Goal: Task Accomplishment & Management: Complete application form

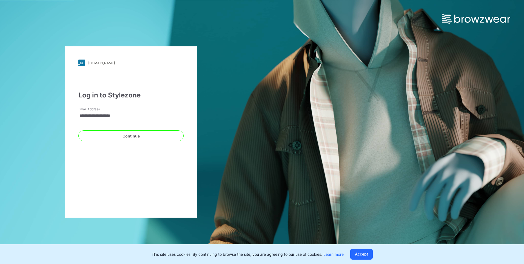
click at [126, 135] on button "Continue" at bounding box center [130, 135] width 105 height 11
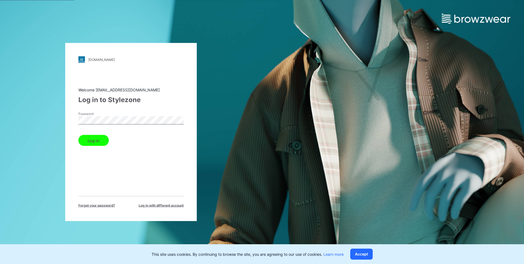
click at [103, 140] on button "Log in" at bounding box center [93, 140] width 30 height 11
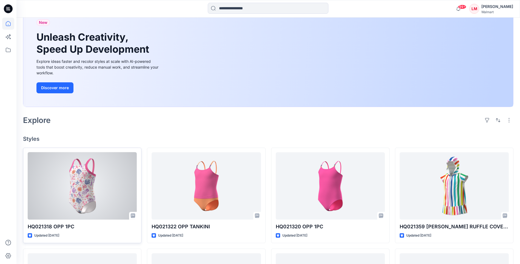
scroll to position [55, 0]
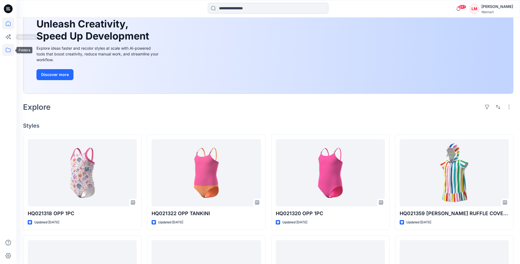
click at [8, 49] on icon at bounding box center [8, 50] width 12 height 12
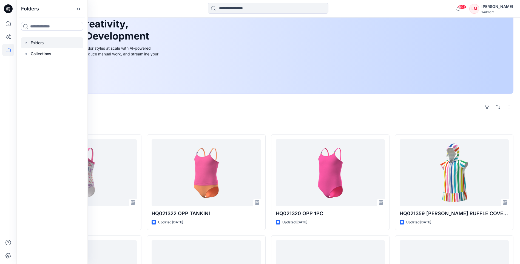
click at [38, 42] on div at bounding box center [52, 42] width 63 height 11
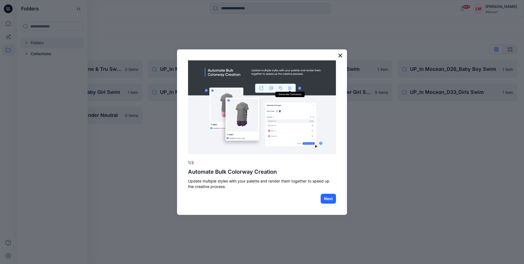
click at [339, 54] on button "×" at bounding box center [340, 55] width 5 height 9
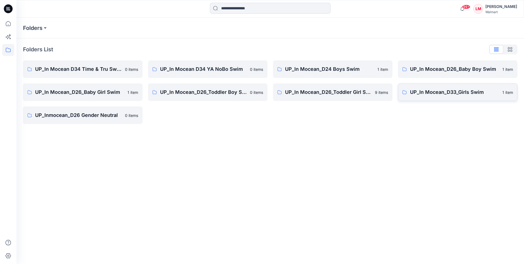
click at [427, 94] on p "UP_In Mocean_D33_Girls Swim" at bounding box center [454, 92] width 89 height 8
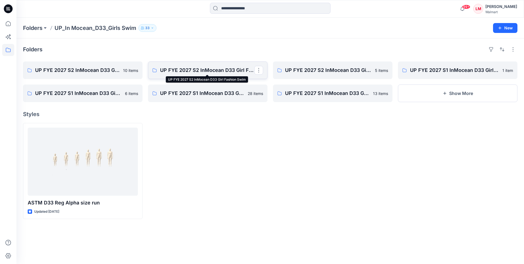
click at [211, 67] on p "UP FYE 2027 S2 InMocean D33 Girl Fashion Swim" at bounding box center [207, 70] width 94 height 8
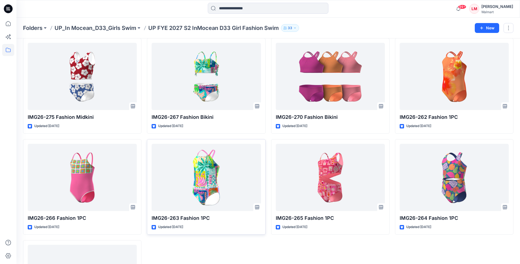
scroll to position [303, 0]
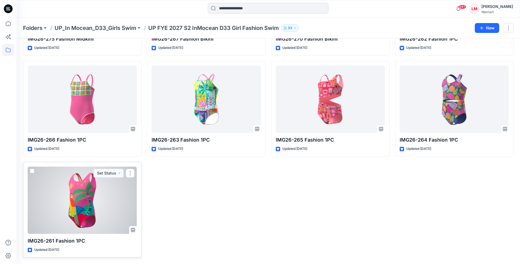
click at [80, 207] on div at bounding box center [82, 199] width 109 height 67
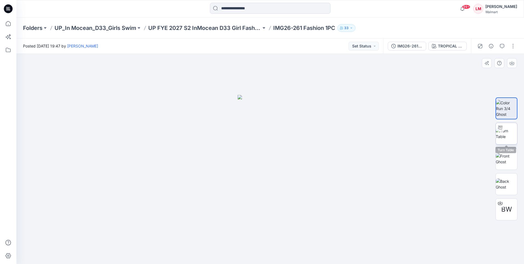
click at [508, 128] on img at bounding box center [506, 134] width 21 height 12
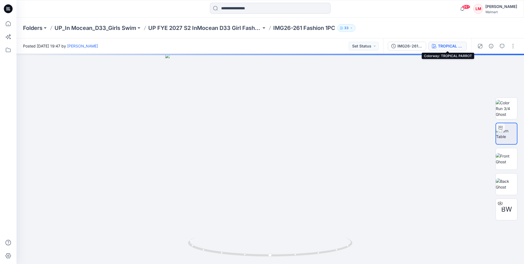
click at [462, 43] on div "TROPICAL PARROT" at bounding box center [450, 46] width 25 height 6
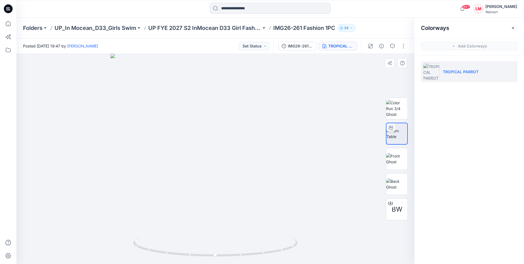
click at [323, 118] on div at bounding box center [215, 159] width 398 height 210
drag, startPoint x: 230, startPoint y: 258, endPoint x: 234, endPoint y: 253, distance: 6.4
click at [234, 253] on div at bounding box center [215, 159] width 398 height 210
click at [220, 249] on icon at bounding box center [219, 248] width 1 height 1
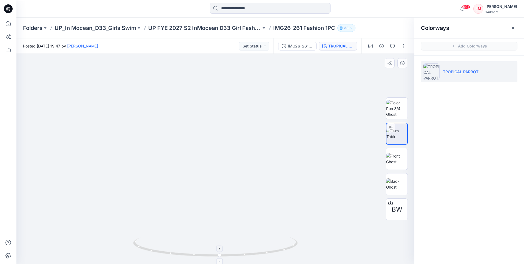
click at [220, 249] on icon at bounding box center [219, 248] width 1 height 1
click at [221, 262] on icon at bounding box center [219, 261] width 3 height 3
click at [221, 261] on icon at bounding box center [219, 261] width 3 height 3
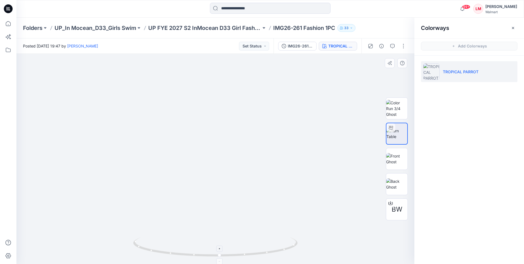
click at [221, 261] on icon at bounding box center [219, 261] width 3 height 3
drag, startPoint x: 219, startPoint y: 262, endPoint x: 219, endPoint y: 253, distance: 8.8
click at [219, 262] on icon at bounding box center [219, 261] width 3 height 3
click at [398, 107] on img at bounding box center [396, 108] width 21 height 17
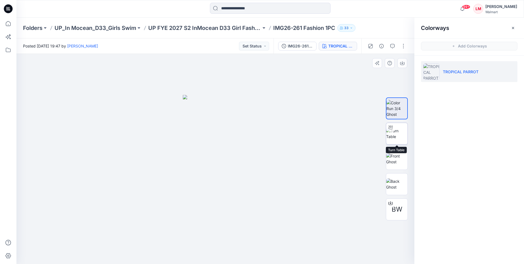
click at [394, 138] on img at bounding box center [396, 134] width 21 height 12
click at [233, 30] on p "UP FYE 2027 S2 InMocean D33 Girl Fashion Swim" at bounding box center [204, 28] width 113 height 8
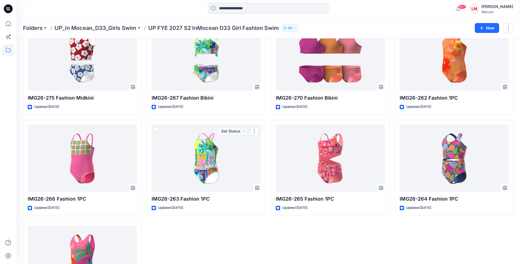
scroll to position [303, 0]
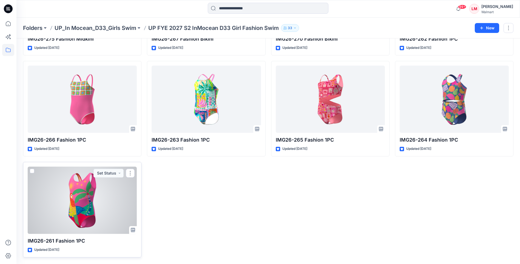
click at [84, 196] on div at bounding box center [82, 199] width 109 height 67
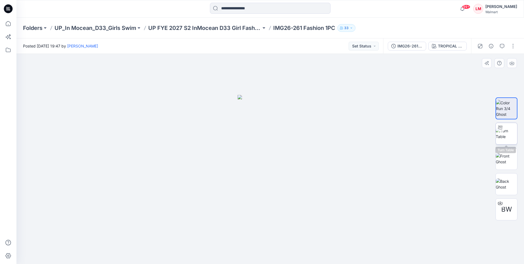
click at [514, 132] on img at bounding box center [506, 134] width 21 height 12
drag, startPoint x: 306, startPoint y: 254, endPoint x: 270, endPoint y: 257, distance: 36.8
click at [270, 257] on icon at bounding box center [271, 247] width 166 height 21
drag, startPoint x: 318, startPoint y: 254, endPoint x: 278, endPoint y: 253, distance: 40.0
click at [278, 253] on icon at bounding box center [271, 247] width 166 height 21
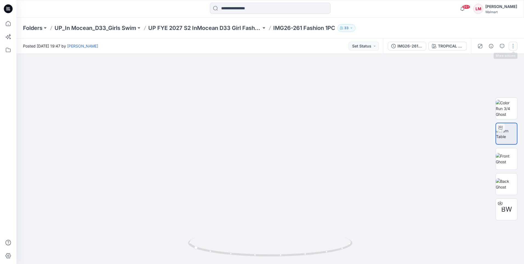
click at [512, 45] on button "button" at bounding box center [513, 46] width 9 height 9
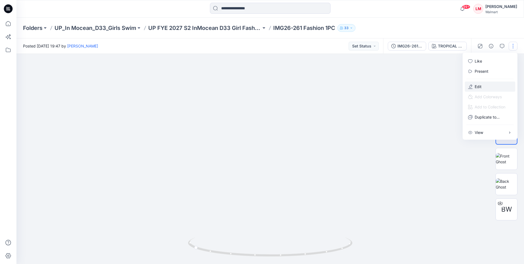
click at [478, 86] on p "Edit" at bounding box center [478, 87] width 7 height 6
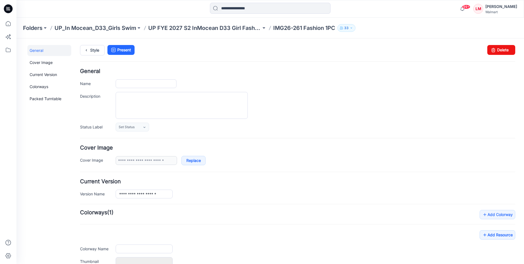
type input "**********"
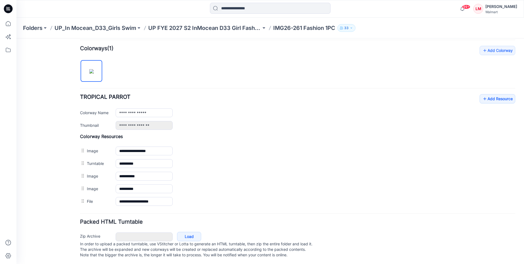
scroll to position [165, 0]
click at [485, 98] on link "Add Resource" at bounding box center [498, 97] width 36 height 9
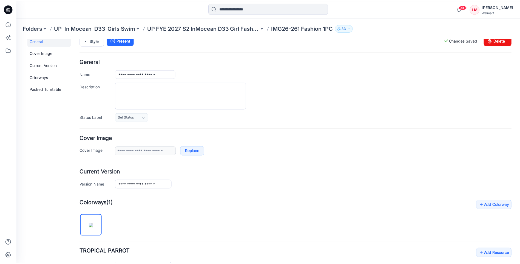
scroll to position [0, 0]
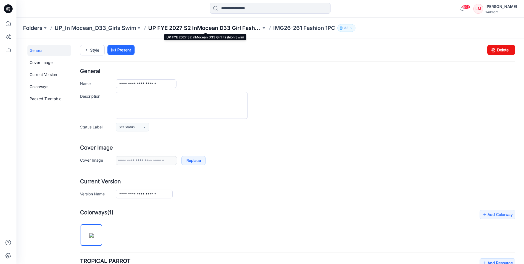
click at [205, 27] on p "UP FYE 2027 S2 InMocean D33 Girl Fashion Swim" at bounding box center [204, 28] width 113 height 8
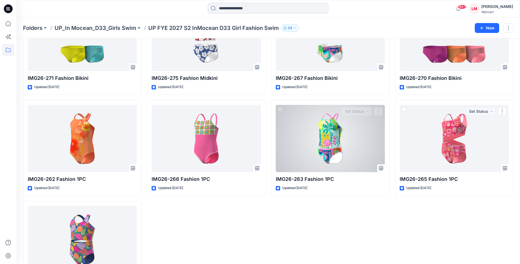
scroll to position [303, 0]
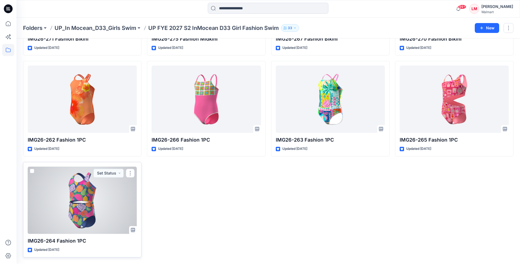
click at [102, 202] on div at bounding box center [82, 199] width 109 height 67
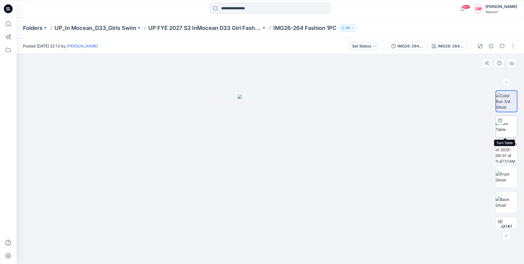
click at [507, 132] on img at bounding box center [506, 127] width 21 height 12
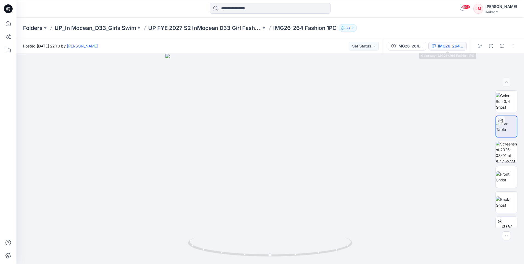
click at [442, 42] on button "IMG26-264 Fashion 1PC" at bounding box center [448, 46] width 38 height 9
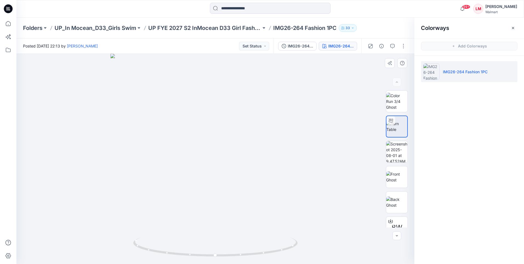
click at [229, 124] on div at bounding box center [215, 159] width 398 height 210
click at [511, 29] on icon "button" at bounding box center [513, 28] width 4 height 4
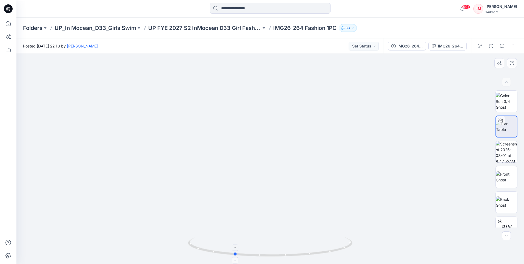
drag, startPoint x: 287, startPoint y: 255, endPoint x: 251, endPoint y: 255, distance: 35.9
click at [251, 255] on icon at bounding box center [271, 247] width 166 height 21
drag, startPoint x: 284, startPoint y: 255, endPoint x: 244, endPoint y: 252, distance: 39.6
click at [244, 252] on icon at bounding box center [271, 247] width 166 height 21
click at [516, 45] on button "button" at bounding box center [513, 46] width 9 height 9
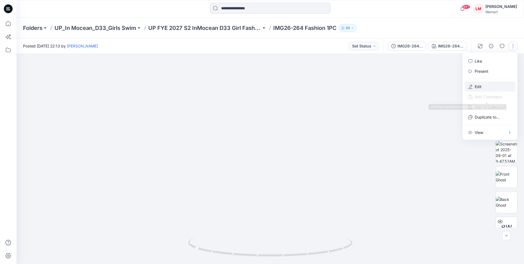
click at [485, 85] on button "Edit" at bounding box center [490, 86] width 50 height 10
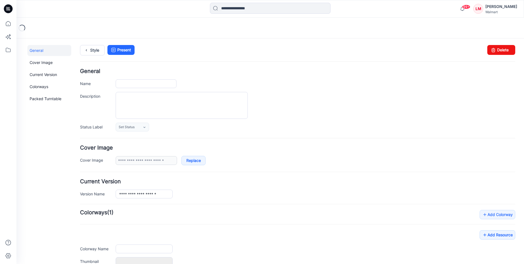
type input "**********"
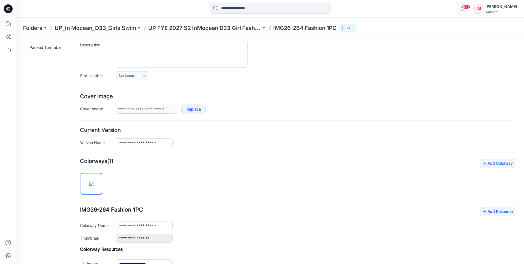
scroll to position [137, 0]
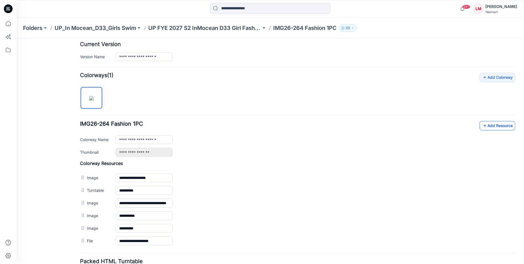
click at [486, 126] on link "Add Resource" at bounding box center [498, 125] width 36 height 9
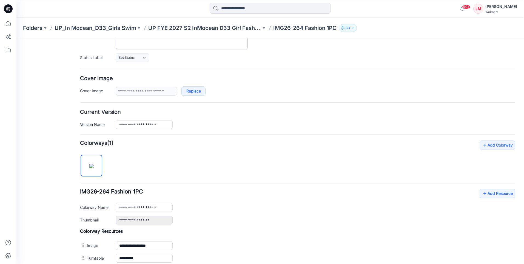
scroll to position [55, 0]
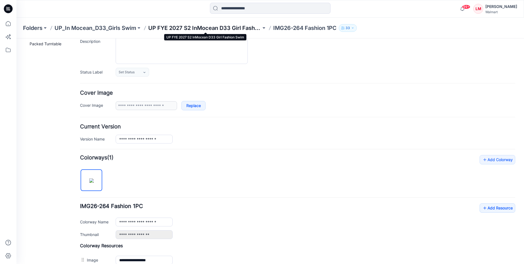
click at [163, 30] on p "UP FYE 2027 S2 InMocean D33 Girl Fashion Swim" at bounding box center [204, 28] width 113 height 8
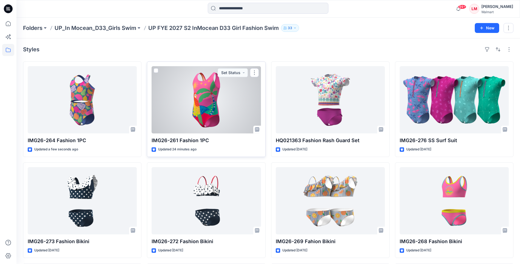
click at [191, 114] on div at bounding box center [206, 99] width 109 height 67
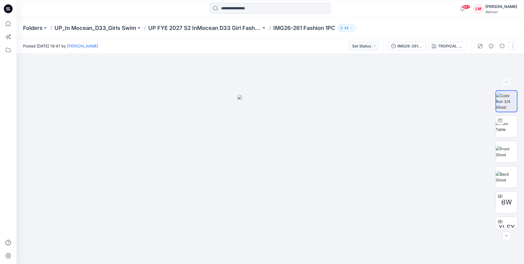
click at [512, 44] on button "button" at bounding box center [513, 46] width 9 height 9
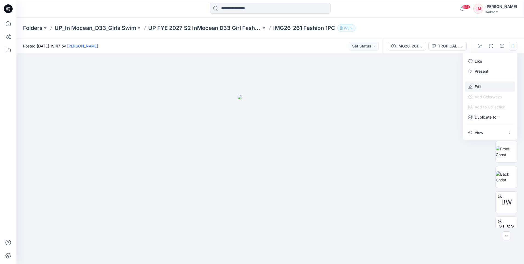
click at [476, 87] on p "Edit" at bounding box center [478, 87] width 7 height 6
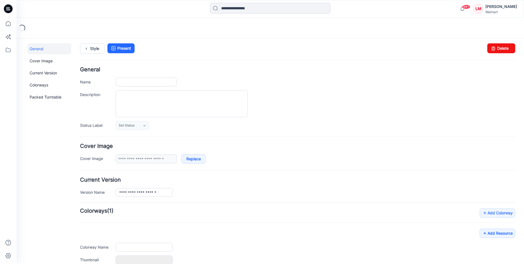
type input "**********"
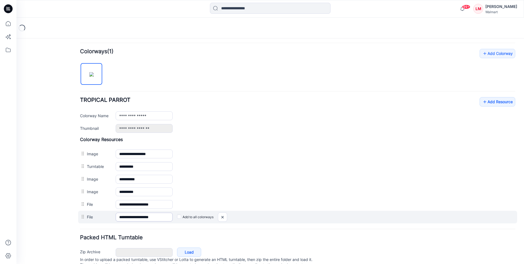
scroll to position [183, 0]
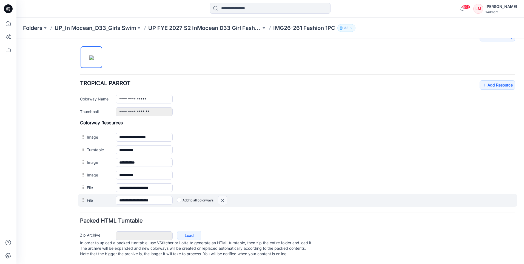
click at [16, 38] on img at bounding box center [16, 38] width 0 height 0
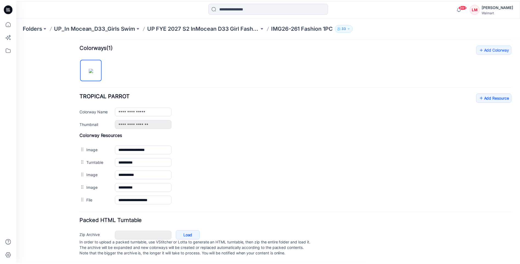
scroll to position [171, 0]
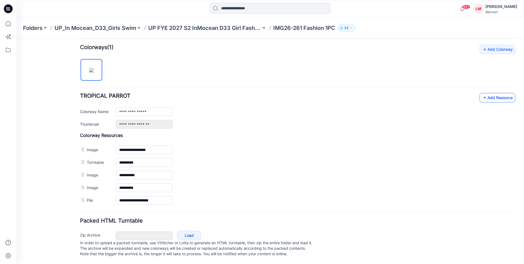
click at [482, 95] on icon at bounding box center [484, 97] width 5 height 9
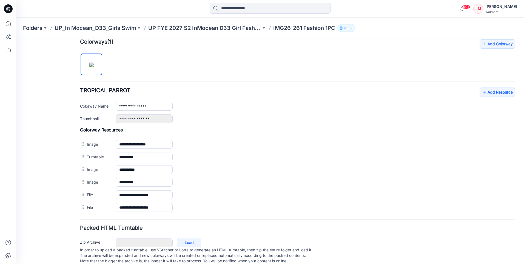
click at [16, 38] on label "Add to all colorways" at bounding box center [16, 38] width 0 height 0
click at [193, 31] on p "UP FYE 2027 S2 InMocean D33 Girl Fashion Swim" at bounding box center [204, 28] width 113 height 8
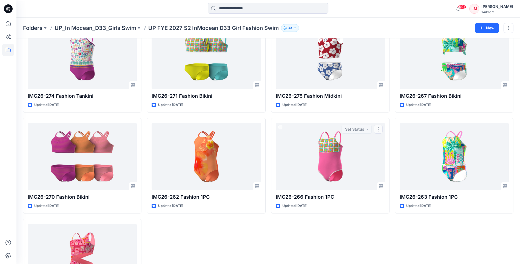
scroll to position [303, 0]
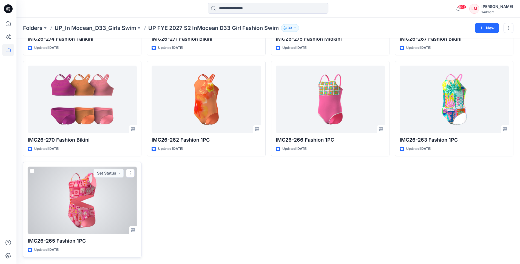
click at [99, 203] on div at bounding box center [82, 199] width 109 height 67
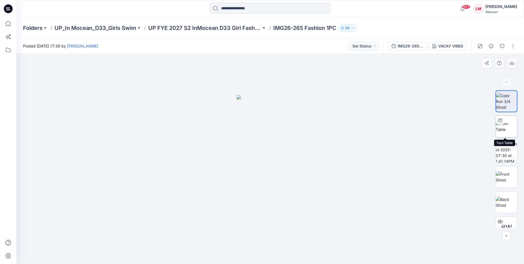
click at [507, 124] on img at bounding box center [506, 127] width 21 height 12
drag, startPoint x: 285, startPoint y: 256, endPoint x: 248, endPoint y: 257, distance: 37.0
click at [248, 257] on icon at bounding box center [271, 247] width 166 height 21
drag, startPoint x: 311, startPoint y: 255, endPoint x: 274, endPoint y: 256, distance: 37.0
click at [274, 256] on icon at bounding box center [271, 247] width 166 height 21
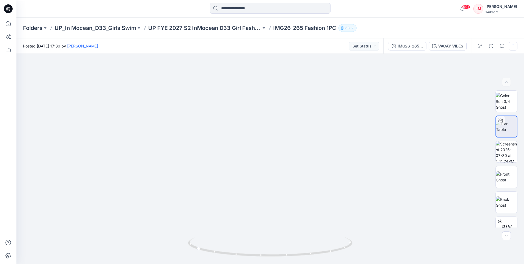
drag, startPoint x: 515, startPoint y: 46, endPoint x: 511, endPoint y: 48, distance: 3.7
click at [515, 46] on button "button" at bounding box center [513, 46] width 9 height 9
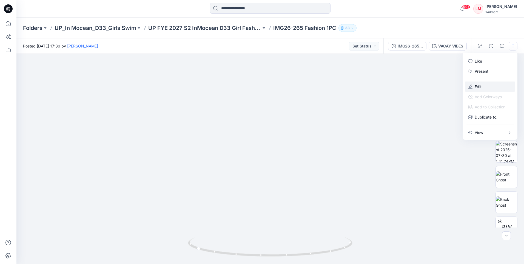
click at [486, 89] on button "Edit" at bounding box center [490, 86] width 50 height 10
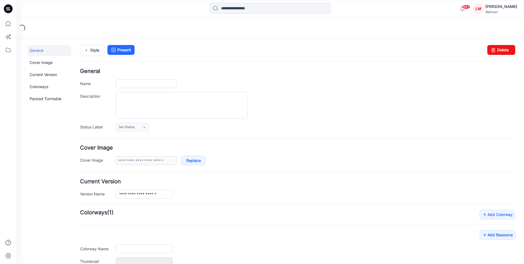
type input "**********"
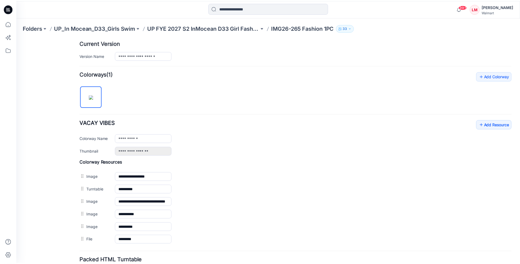
scroll to position [165, 0]
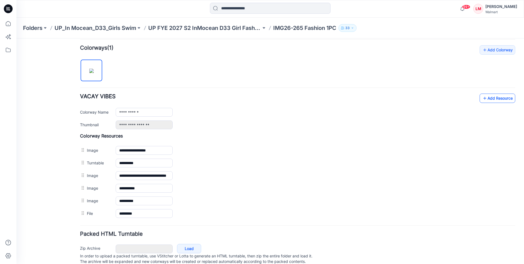
click at [499, 99] on link "Add Resource" at bounding box center [498, 97] width 36 height 9
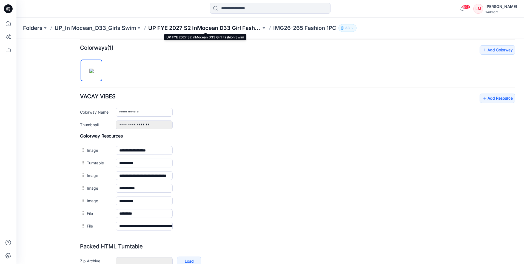
click at [185, 27] on p "UP FYE 2027 S2 InMocean D33 Girl Fashion Swim" at bounding box center [204, 28] width 113 height 8
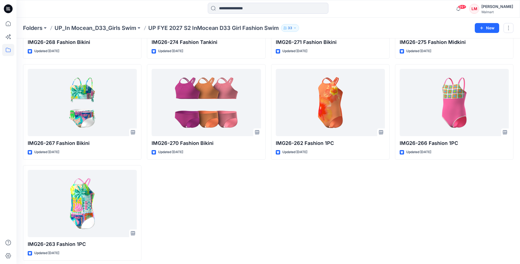
scroll to position [303, 0]
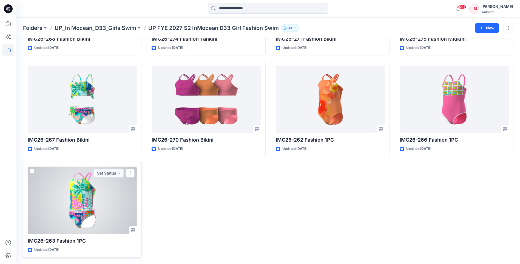
click at [84, 215] on div at bounding box center [82, 199] width 109 height 67
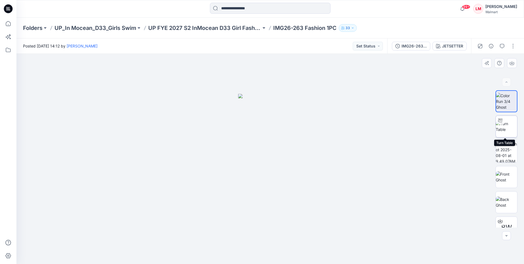
click at [508, 129] on img at bounding box center [506, 127] width 21 height 12
drag, startPoint x: 291, startPoint y: 256, endPoint x: 258, endPoint y: 256, distance: 32.9
click at [258, 256] on icon at bounding box center [271, 247] width 166 height 21
drag, startPoint x: 245, startPoint y: 256, endPoint x: 203, endPoint y: 244, distance: 43.9
click at [203, 244] on icon at bounding box center [271, 247] width 166 height 21
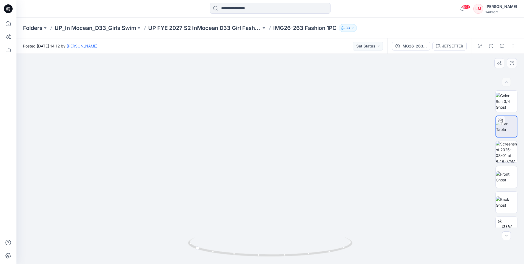
click at [392, 217] on img at bounding box center [270, 84] width 508 height 359
click at [394, 86] on img at bounding box center [270, 84] width 508 height 359
click at [513, 47] on button "button" at bounding box center [513, 46] width 9 height 9
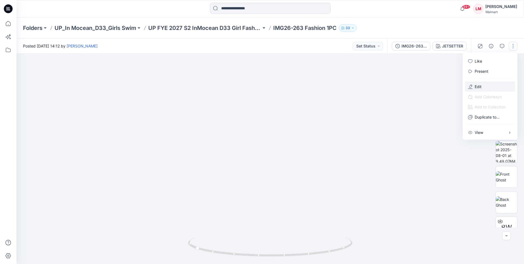
click at [476, 85] on p "Edit" at bounding box center [478, 87] width 7 height 6
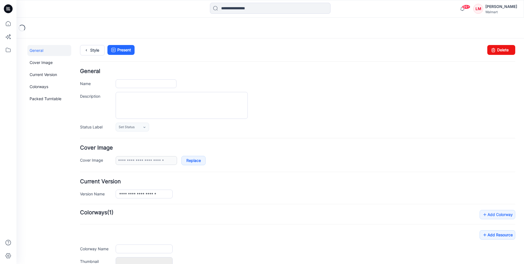
type input "**********"
type input "*********"
type input "**********"
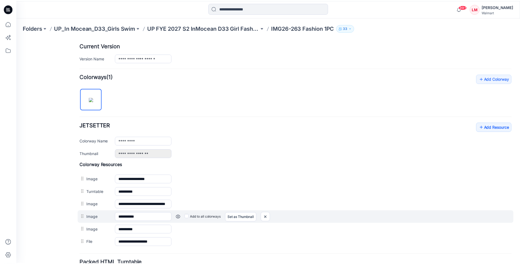
scroll to position [183, 0]
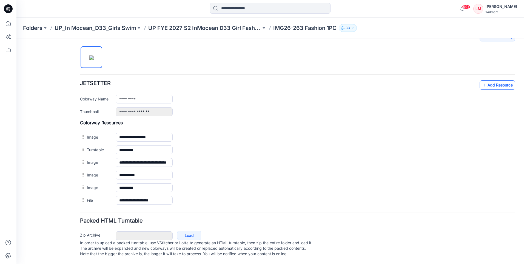
click at [483, 81] on icon at bounding box center [484, 85] width 5 height 9
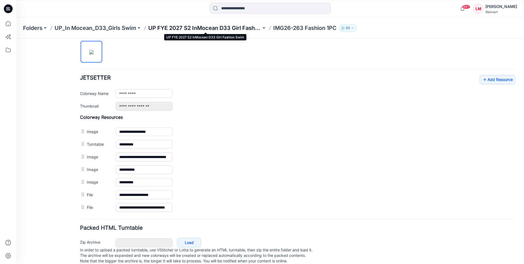
click at [215, 27] on p "UP FYE 2027 S2 InMocean D33 Girl Fashion Swim" at bounding box center [204, 28] width 113 height 8
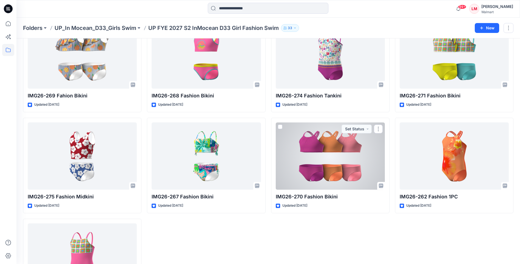
scroll to position [303, 0]
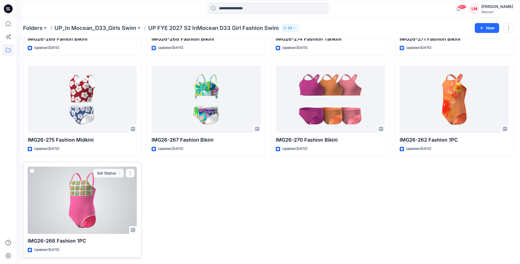
click at [63, 209] on div at bounding box center [82, 199] width 109 height 67
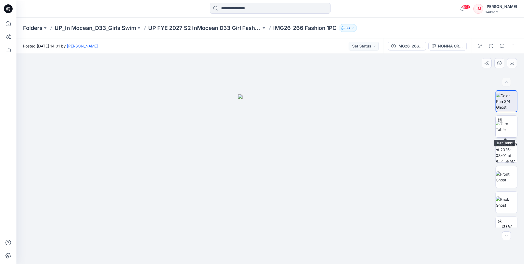
click at [508, 124] on img at bounding box center [506, 127] width 21 height 12
drag, startPoint x: 321, startPoint y: 253, endPoint x: 279, endPoint y: 254, distance: 42.0
click at [280, 254] on icon at bounding box center [271, 247] width 166 height 21
drag, startPoint x: 261, startPoint y: 256, endPoint x: 233, endPoint y: 254, distance: 28.0
click at [233, 254] on icon at bounding box center [271, 247] width 166 height 21
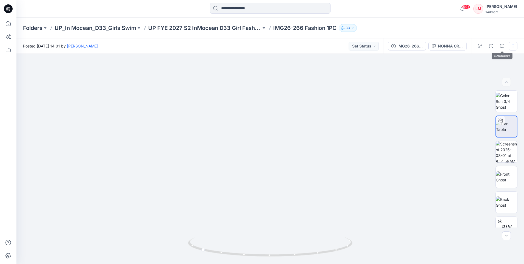
click at [512, 42] on button "button" at bounding box center [513, 46] width 9 height 9
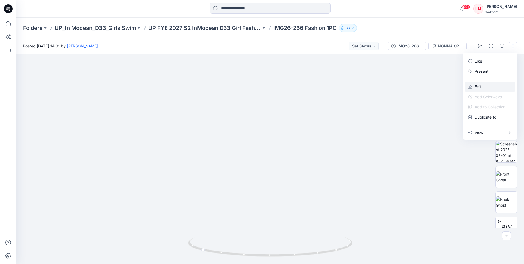
click at [477, 89] on button "Edit" at bounding box center [490, 86] width 50 height 10
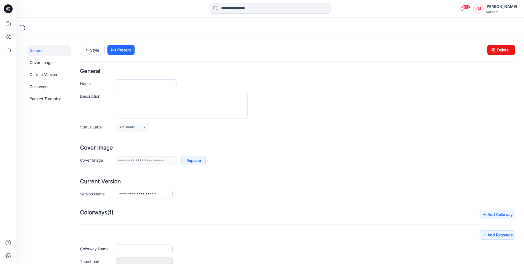
type input "**********"
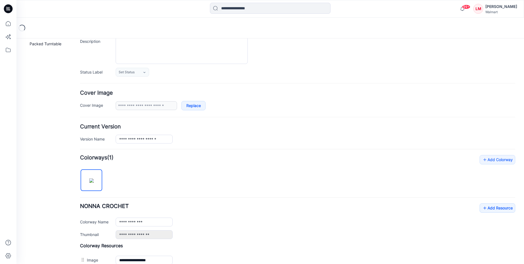
scroll to position [137, 0]
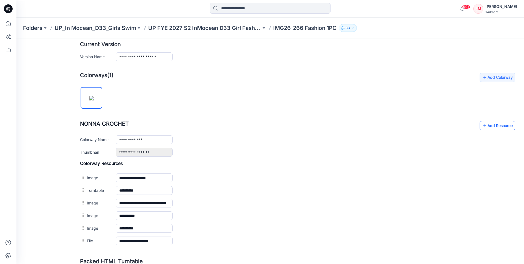
click at [488, 128] on link "Add Resource" at bounding box center [498, 125] width 36 height 9
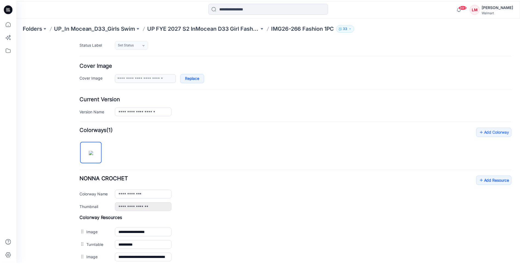
scroll to position [0, 0]
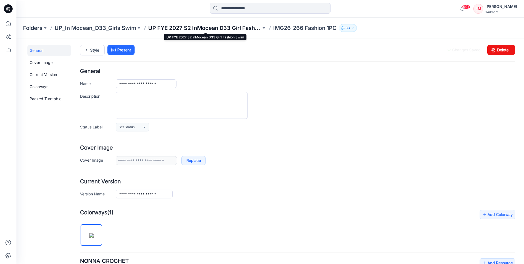
click at [172, 28] on p "UP FYE 2027 S2 InMocean D33 Girl Fashion Swim" at bounding box center [204, 28] width 113 height 8
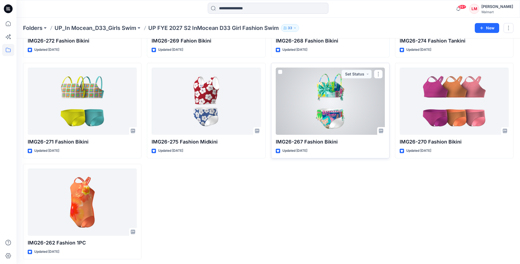
scroll to position [303, 0]
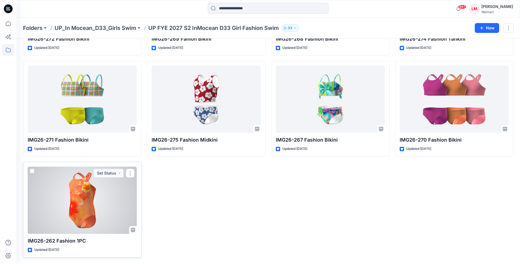
click at [63, 201] on div at bounding box center [82, 199] width 109 height 67
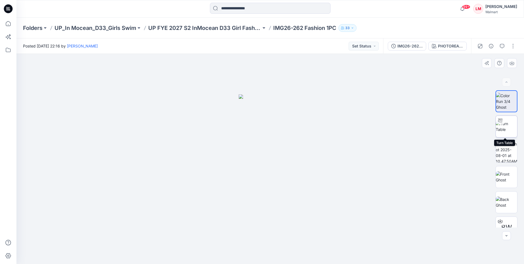
click at [508, 128] on img at bounding box center [506, 127] width 21 height 12
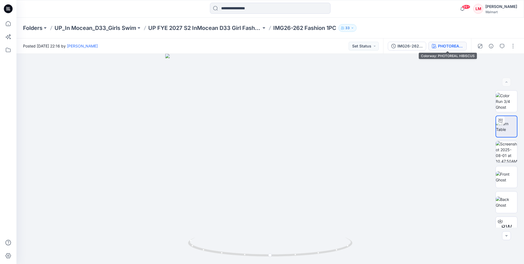
click at [463, 47] on div "PHOTOREAL HIBISCUS" at bounding box center [450, 46] width 25 height 6
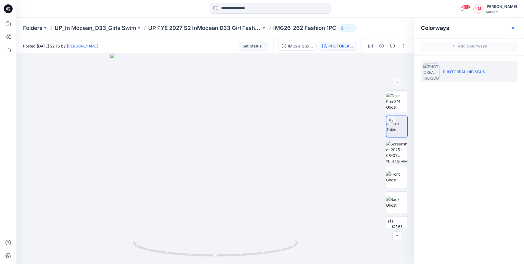
click at [509, 25] on button "button" at bounding box center [513, 28] width 9 height 9
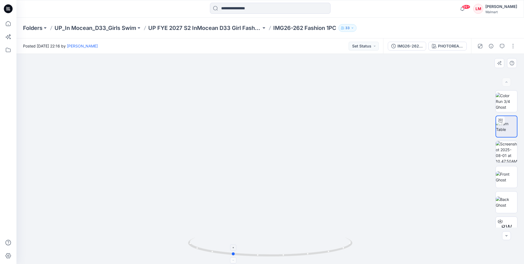
drag, startPoint x: 285, startPoint y: 256, endPoint x: 247, endPoint y: 255, distance: 38.1
click at [247, 255] on icon at bounding box center [271, 247] width 166 height 21
drag, startPoint x: 257, startPoint y: 255, endPoint x: 224, endPoint y: 250, distance: 33.2
click at [224, 250] on icon at bounding box center [271, 247] width 166 height 21
click at [388, 227] on img at bounding box center [270, 65] width 583 height 396
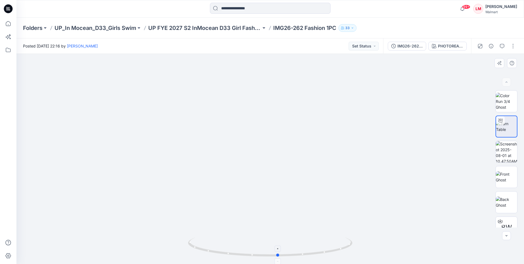
drag, startPoint x: 272, startPoint y: 255, endPoint x: 351, endPoint y: 249, distance: 79.2
click at [351, 249] on icon at bounding box center [271, 247] width 166 height 21
drag, startPoint x: 349, startPoint y: 247, endPoint x: 342, endPoint y: 247, distance: 7.1
click at [342, 247] on icon at bounding box center [271, 247] width 166 height 21
click at [512, 44] on button "button" at bounding box center [513, 46] width 9 height 9
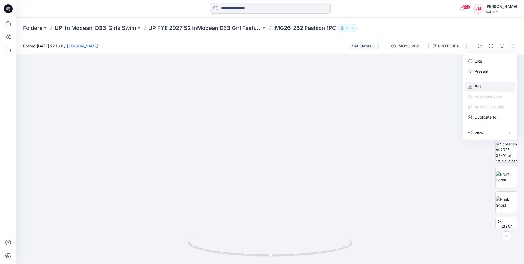
drag, startPoint x: 483, startPoint y: 86, endPoint x: 483, endPoint y: 90, distance: 3.8
click at [483, 86] on button "Edit" at bounding box center [490, 86] width 50 height 10
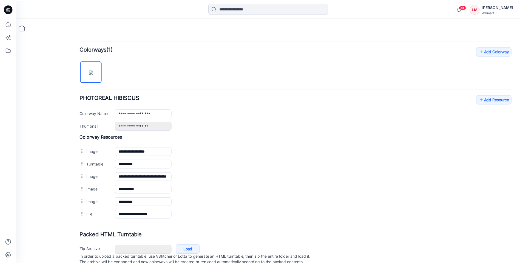
scroll to position [165, 0]
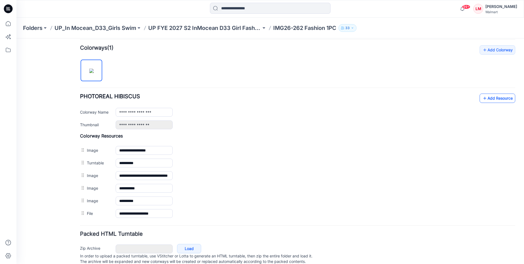
click at [494, 96] on link "Add Resource" at bounding box center [498, 97] width 36 height 9
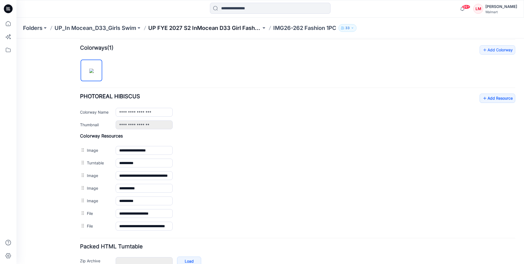
click at [207, 25] on p "UP FYE 2027 S2 InMocean D33 Girl Fashion Swim" at bounding box center [204, 28] width 113 height 8
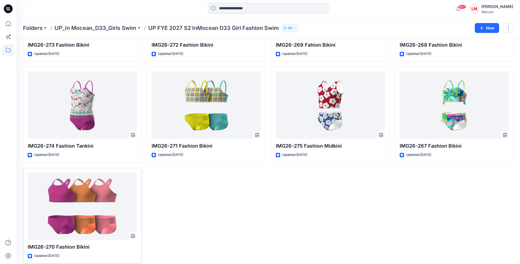
scroll to position [303, 0]
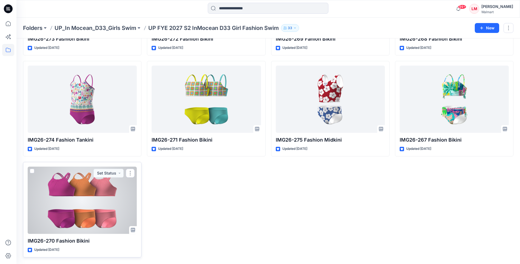
click at [91, 208] on div at bounding box center [82, 199] width 109 height 67
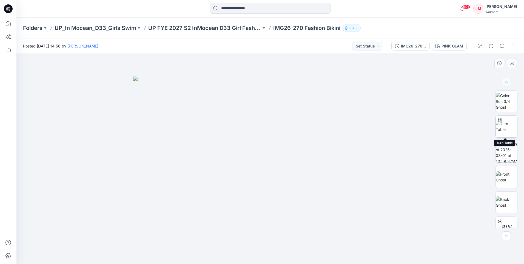
click at [511, 130] on img at bounding box center [506, 127] width 21 height 12
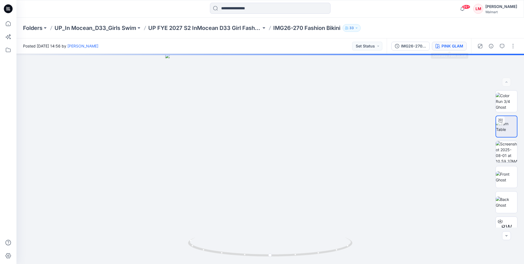
click at [456, 45] on div "PINK GLAM" at bounding box center [453, 46] width 22 height 6
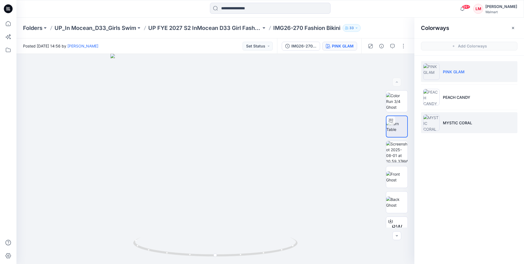
click at [449, 123] on p "MYSTIC CORAL" at bounding box center [457, 123] width 29 height 6
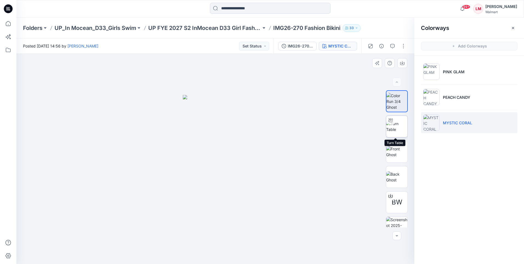
click at [401, 127] on img at bounding box center [396, 127] width 21 height 12
click at [511, 27] on icon "button" at bounding box center [513, 28] width 4 height 4
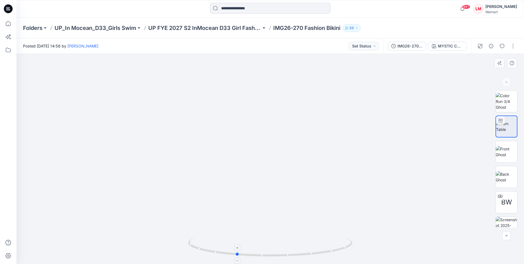
drag, startPoint x: 287, startPoint y: 256, endPoint x: 253, endPoint y: 256, distance: 34.0
click at [253, 256] on icon at bounding box center [271, 247] width 166 height 21
drag, startPoint x: 274, startPoint y: 257, endPoint x: 235, endPoint y: 253, distance: 38.5
click at [234, 254] on icon at bounding box center [271, 247] width 166 height 21
click at [362, 218] on img at bounding box center [270, 84] width 508 height 359
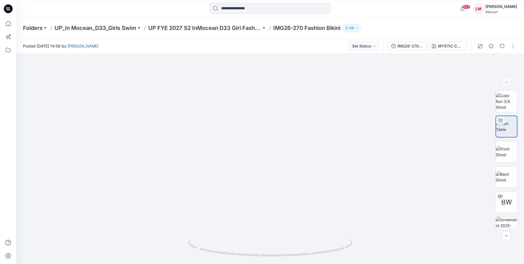
drag, startPoint x: 516, startPoint y: 49, endPoint x: 514, endPoint y: 51, distance: 3.1
click at [516, 49] on button "button" at bounding box center [513, 46] width 9 height 9
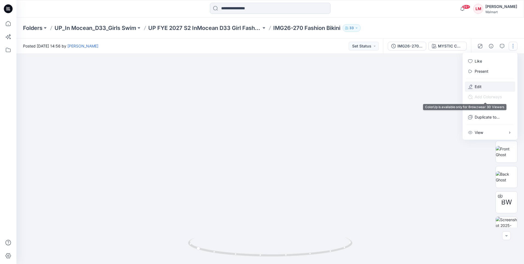
click at [481, 87] on p "Edit" at bounding box center [478, 87] width 7 height 6
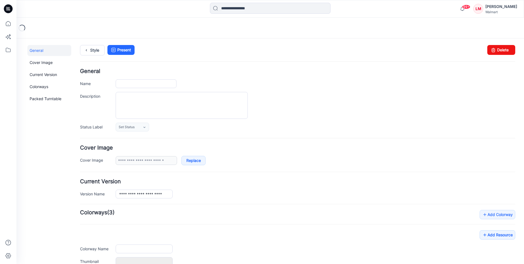
type input "**********"
type input "*********"
type input "**********"
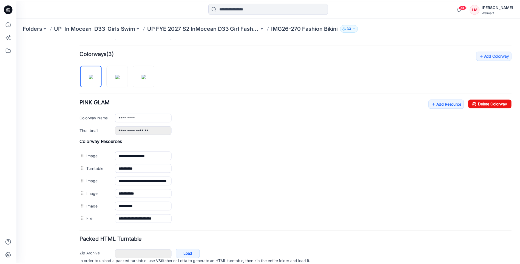
scroll to position [165, 0]
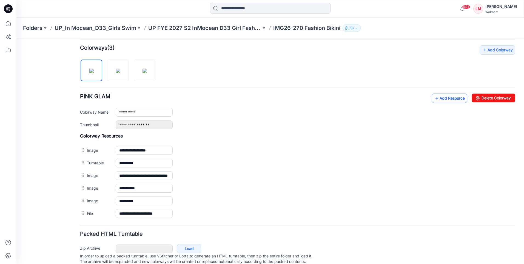
click at [442, 99] on link "Add Resource" at bounding box center [450, 97] width 36 height 9
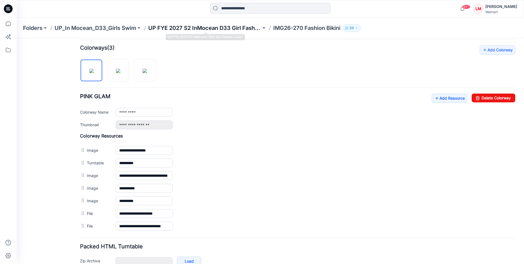
click at [192, 27] on p "UP FYE 2027 S2 InMocean D33 Girl Fashion Swim" at bounding box center [204, 28] width 113 height 8
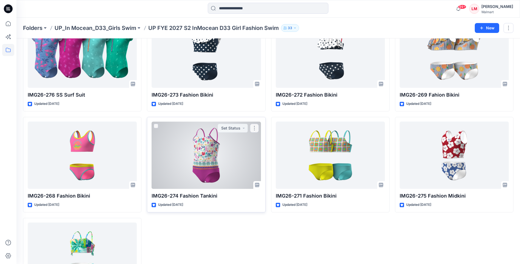
scroll to position [303, 0]
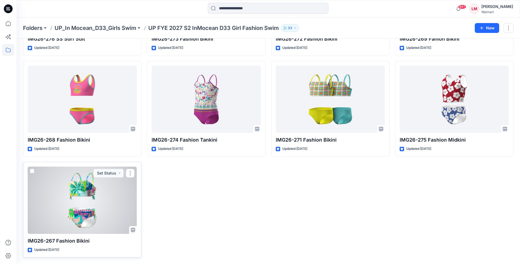
click at [96, 203] on div at bounding box center [82, 199] width 109 height 67
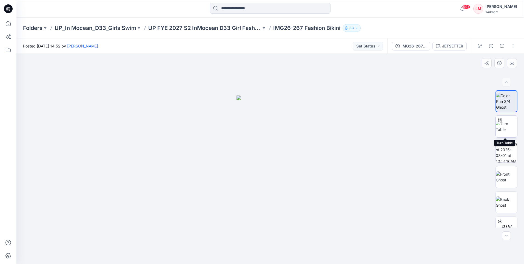
click at [501, 124] on div at bounding box center [500, 120] width 9 height 9
drag, startPoint x: 315, startPoint y: 255, endPoint x: 285, endPoint y: 254, distance: 30.7
click at [285, 254] on icon at bounding box center [271, 247] width 166 height 21
drag, startPoint x: 279, startPoint y: 256, endPoint x: 237, endPoint y: 252, distance: 42.4
click at [237, 252] on icon at bounding box center [271, 247] width 166 height 21
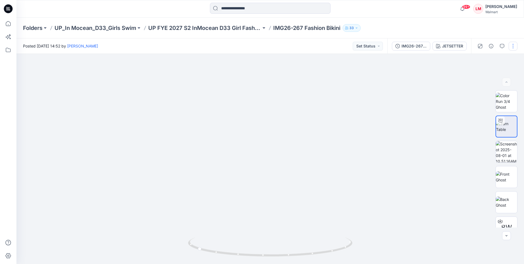
click at [516, 44] on button "button" at bounding box center [513, 46] width 9 height 9
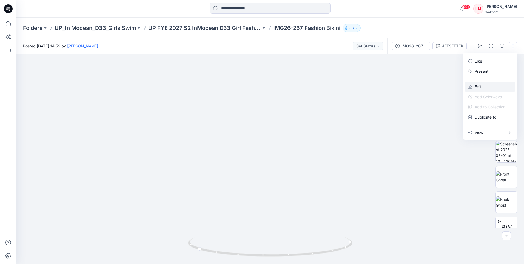
click at [492, 85] on button "Edit" at bounding box center [490, 86] width 50 height 10
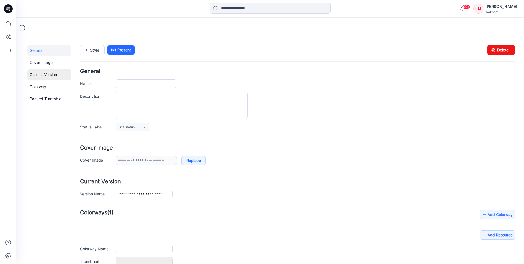
type input "**********"
type input "*********"
type input "**********"
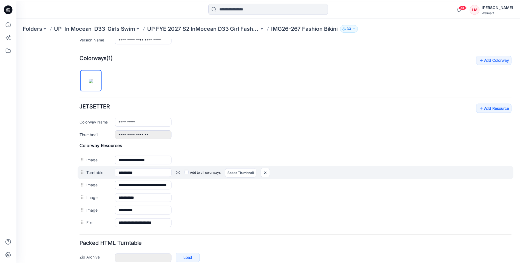
scroll to position [165, 0]
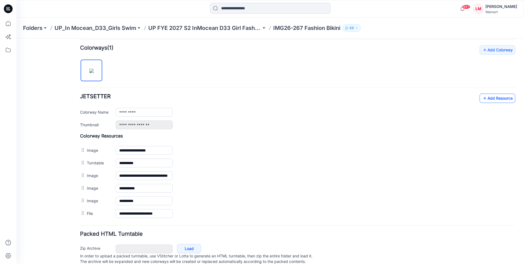
click at [485, 99] on link "Add Resource" at bounding box center [498, 97] width 36 height 9
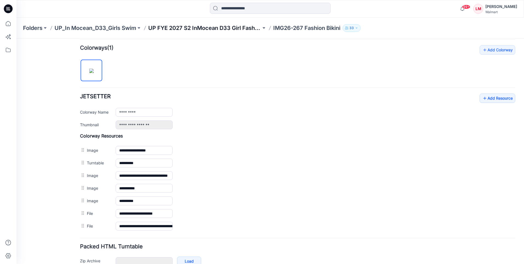
click at [187, 32] on p "UP FYE 2027 S2 InMocean D33 Girl Fashion Swim" at bounding box center [204, 28] width 113 height 8
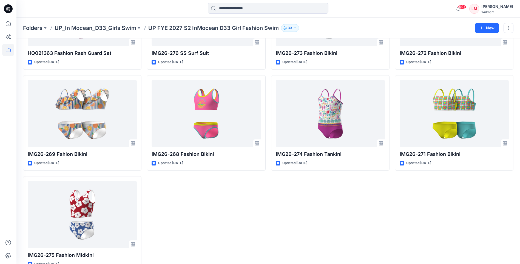
scroll to position [303, 0]
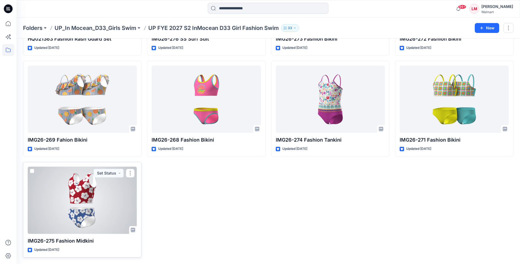
click at [89, 214] on div at bounding box center [82, 199] width 109 height 67
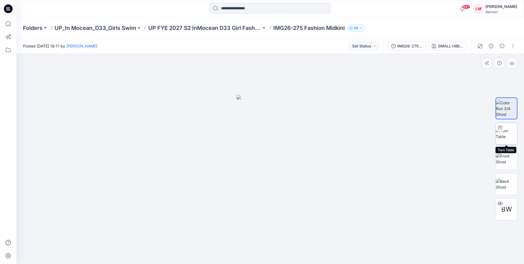
click at [514, 133] on img at bounding box center [506, 134] width 21 height 12
drag, startPoint x: 318, startPoint y: 253, endPoint x: 328, endPoint y: 248, distance: 11.4
click at [328, 248] on icon at bounding box center [271, 247] width 166 height 21
